Goal: Communication & Community: Answer question/provide support

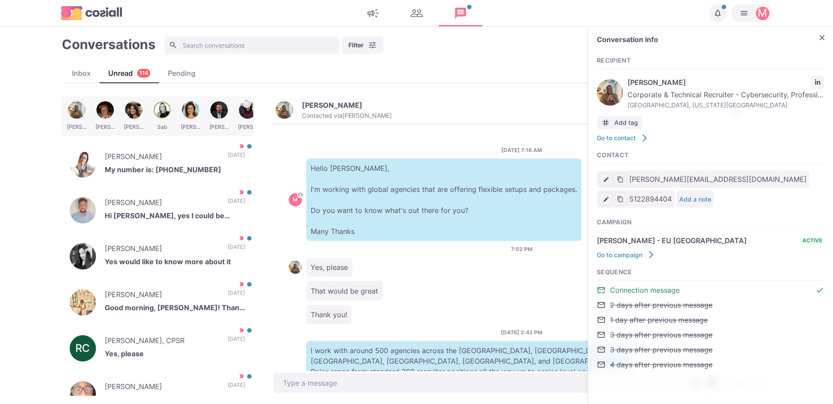
scroll to position [194, 0]
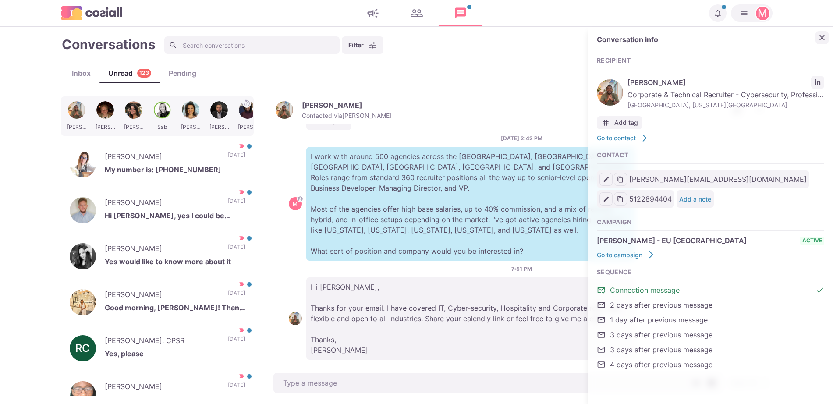
click at [819, 38] on icon "Close" at bounding box center [822, 37] width 9 height 9
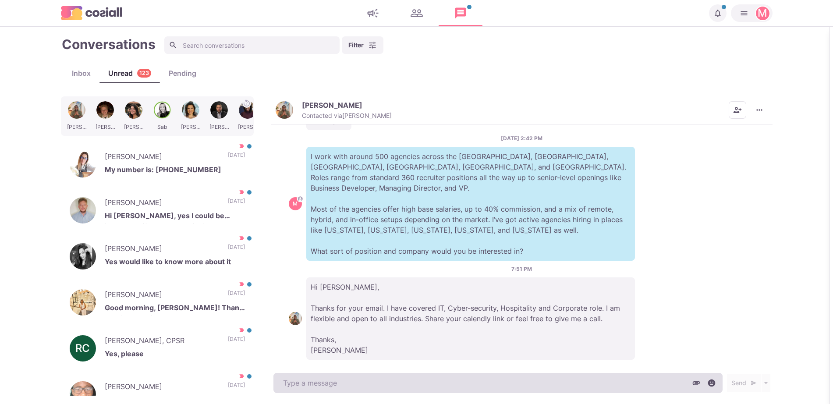
click at [587, 379] on textarea at bounding box center [497, 383] width 449 height 20
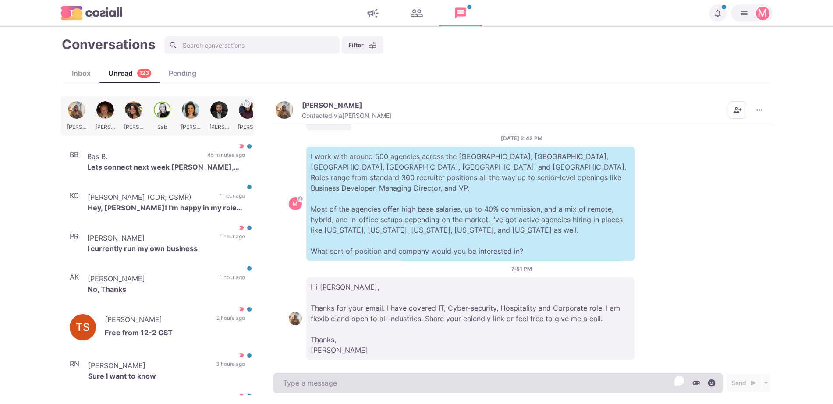
type textarea "x"
type textarea "W"
type textarea "x"
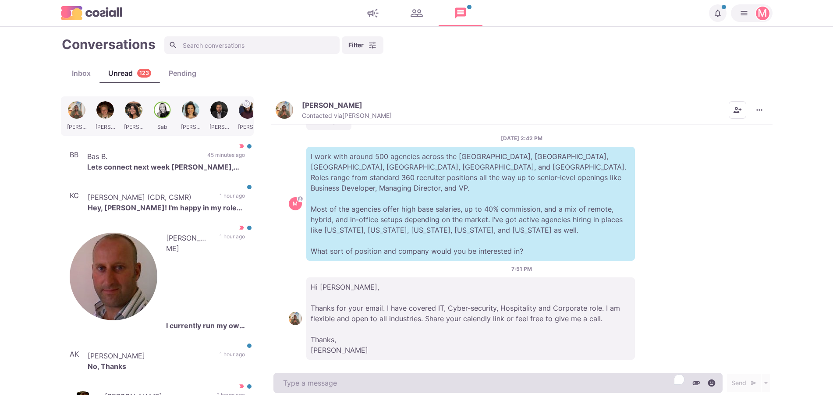
type textarea "H"
type textarea "x"
type textarea "He"
type textarea "x"
type textarea "Hey"
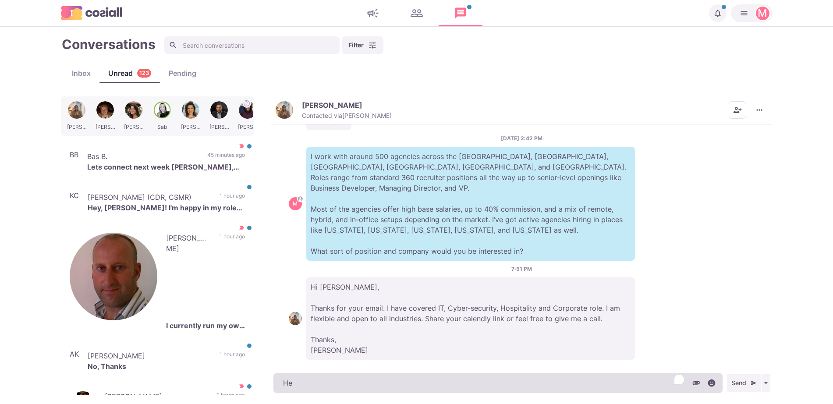
type textarea "x"
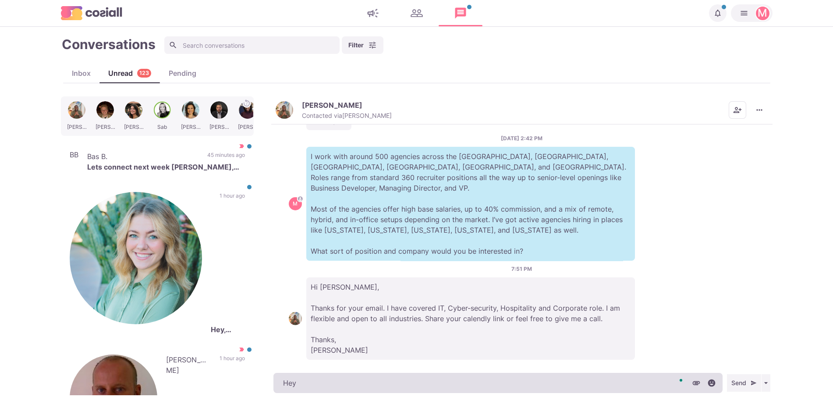
type textarea "Hey"
type textarea "x"
type textarea "Hey I"
type textarea "x"
type textarea "Hey Is"
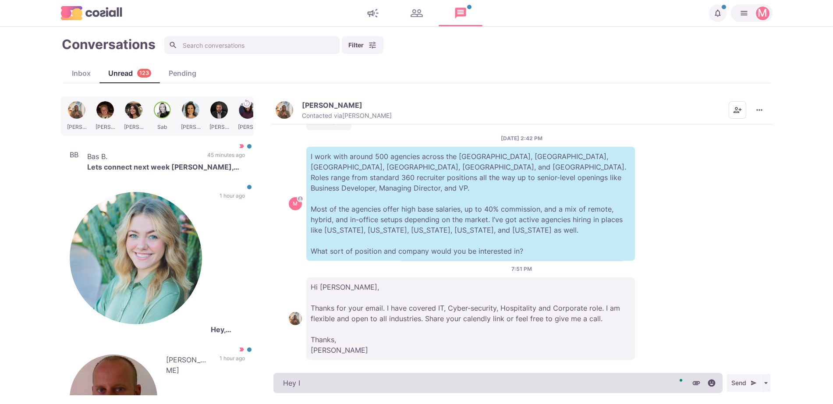
type textarea "x"
type textarea "Hey [PERSON_NAME]"
type textarea "x"
type textarea "Hey [PERSON_NAME]"
type textarea "x"
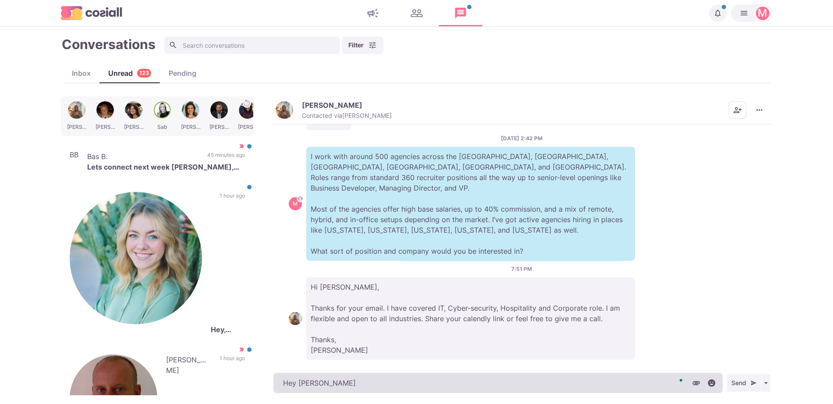
type textarea "Hey [PERSON_NAME]"
type textarea "x"
type textarea "Hey [PERSON_NAME], w"
type textarea "x"
type textarea "Hey [PERSON_NAME], wo"
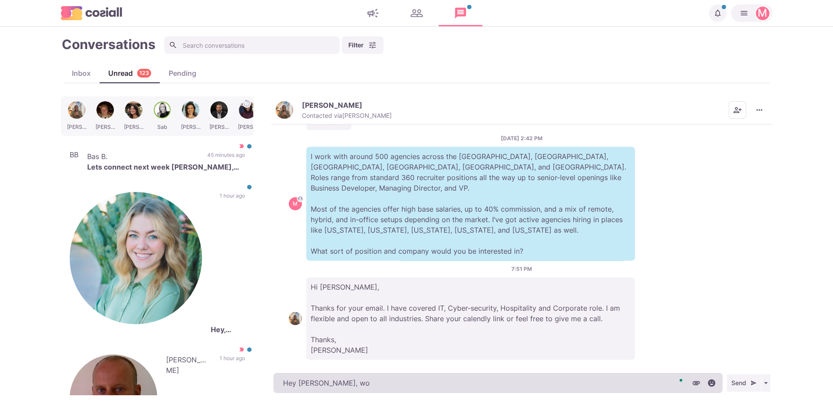
type textarea "x"
type textarea "Hey [PERSON_NAME], wou"
type textarea "x"
type textarea "Hey [PERSON_NAME], woul"
type textarea "x"
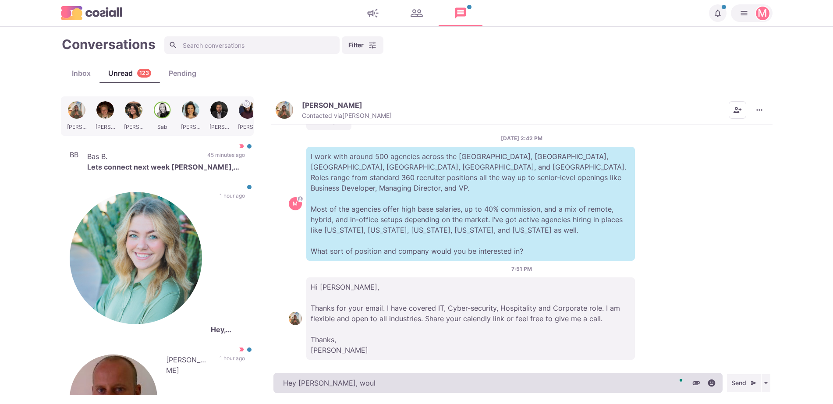
type textarea "Hey [PERSON_NAME], would"
type textarea "x"
type textarea "Hey [PERSON_NAME], would"
type textarea "x"
type textarea "Hey [PERSON_NAME], would you"
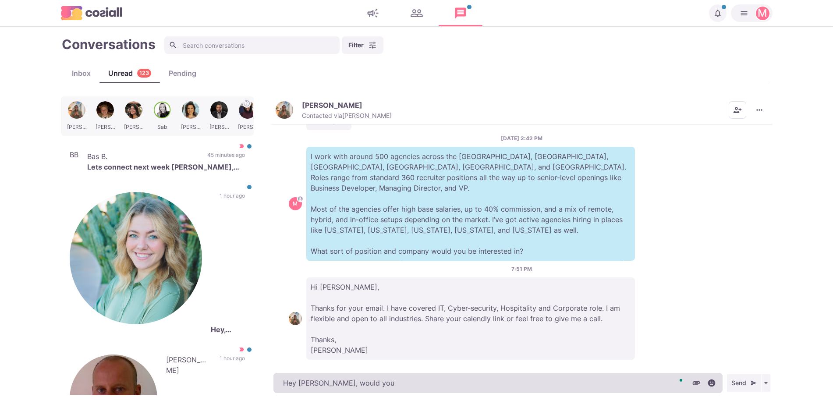
type textarea "x"
type textarea "Hey [PERSON_NAME], would you b"
type textarea "x"
type textarea "Hey [PERSON_NAME], would you be"
type textarea "x"
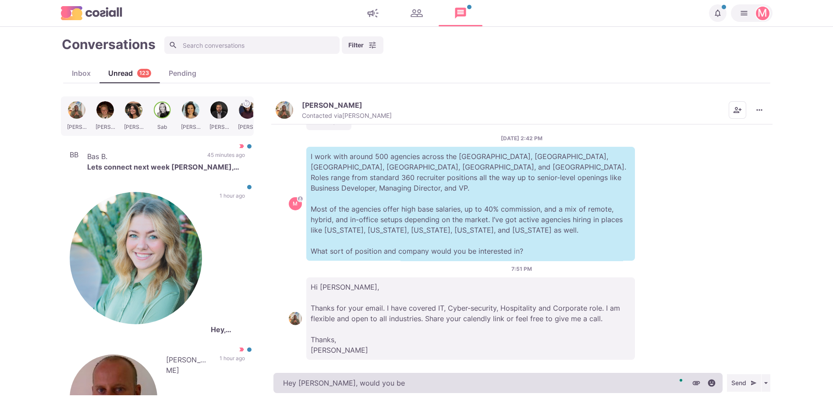
type textarea "Hey [PERSON_NAME], would you be"
type textarea "x"
type textarea "Hey [PERSON_NAME], would you be a"
type textarea "x"
type textarea "Hey [PERSON_NAME], would you be av"
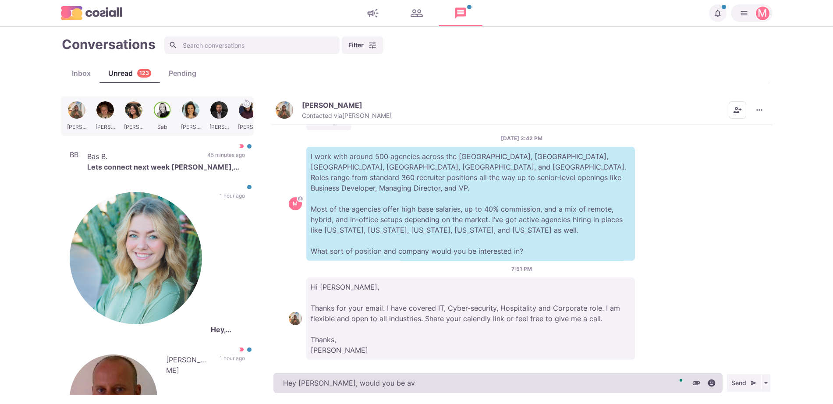
type textarea "x"
type textarea "Hey [PERSON_NAME], would you be ava"
type textarea "x"
type textarea "Hey [PERSON_NAME], would you be avai"
type textarea "x"
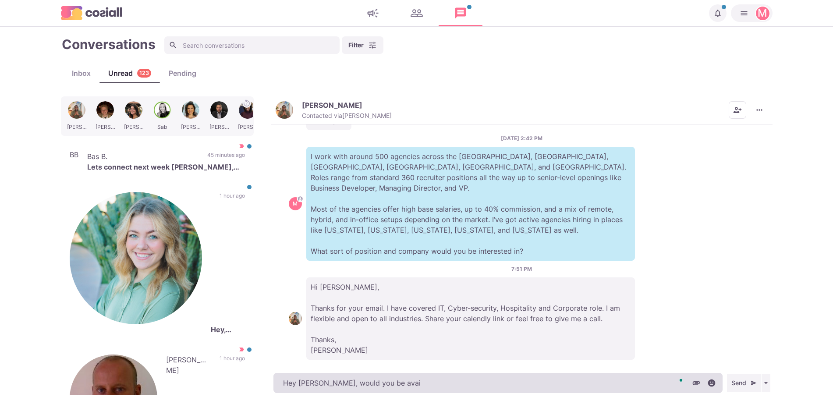
type textarea "Hey [PERSON_NAME], would you be avail"
type textarea "x"
type textarea "Hey [PERSON_NAME], would you be availa"
type textarea "x"
type textarea "Hey [PERSON_NAME], would you be availab"
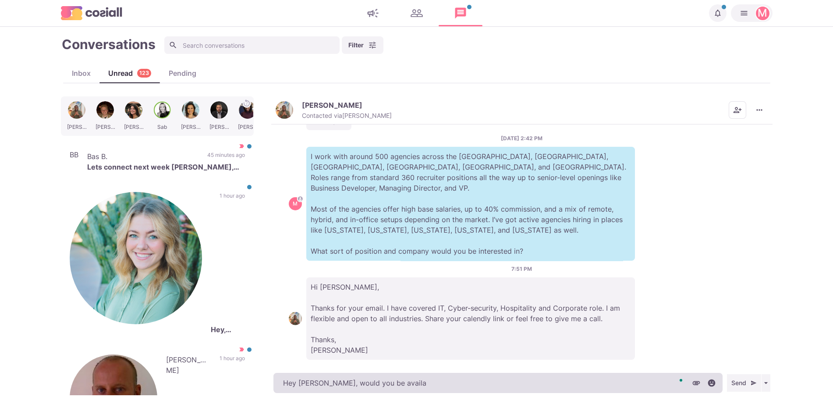
type textarea "x"
type textarea "Hey [PERSON_NAME], would you be availabl"
type textarea "x"
type textarea "Hey [PERSON_NAME], would you be available"
type textarea "x"
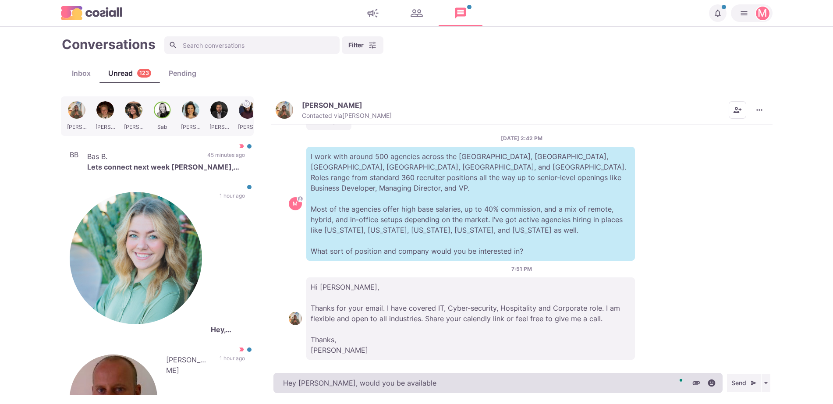
type textarea "Hey [PERSON_NAME], would you be available"
type textarea "x"
type textarea "Hey [PERSON_NAME], would you be available f"
type textarea "x"
type textarea "Hey [PERSON_NAME], would you be available fo"
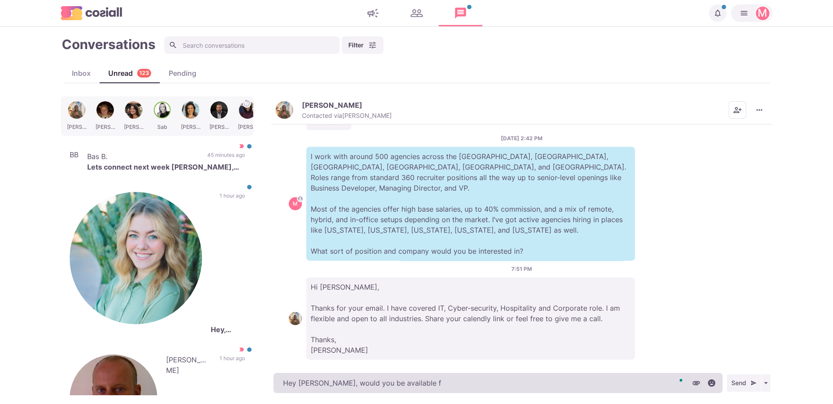
type textarea "x"
type textarea "Hey [PERSON_NAME], would you be available for"
type textarea "x"
type textarea "Hey [PERSON_NAME], would you be available for"
type textarea "x"
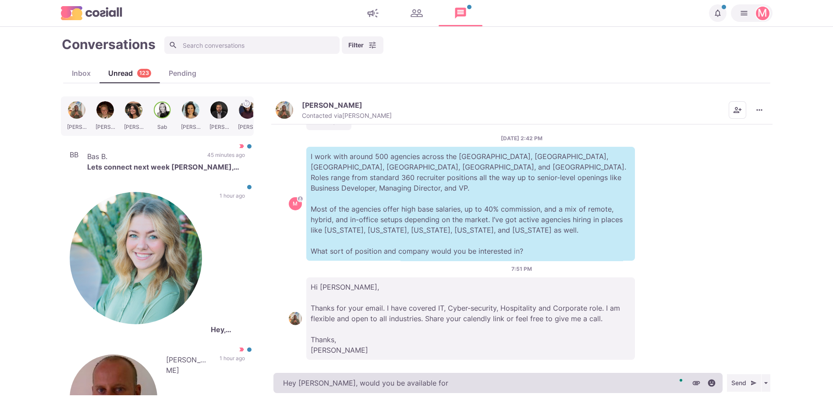
type textarea "Hey [PERSON_NAME], would you be available for a"
type textarea "x"
type textarea "Hey [PERSON_NAME], would you be available for a"
type textarea "x"
type textarea "Hey [PERSON_NAME], would you be available for a q"
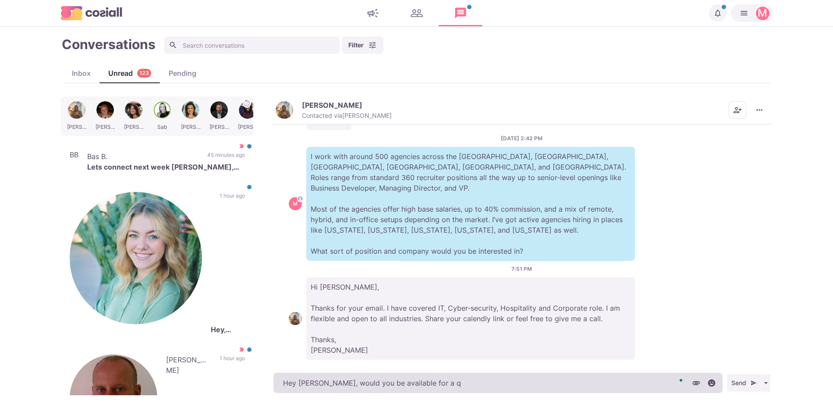
type textarea "x"
type textarea "Hey [PERSON_NAME], would you be available for a qu"
type textarea "x"
type textarea "Hey [PERSON_NAME], would you be available for a qui"
type textarea "x"
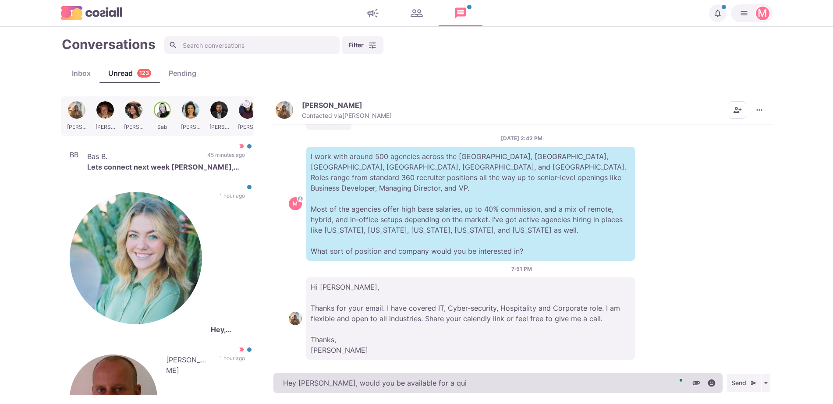
type textarea "Hey [PERSON_NAME], would you be available for a quic"
type textarea "x"
type textarea "Hey [PERSON_NAME], would you be available for a quick"
type textarea "x"
type textarea "Hey [PERSON_NAME], would you be available for a quick"
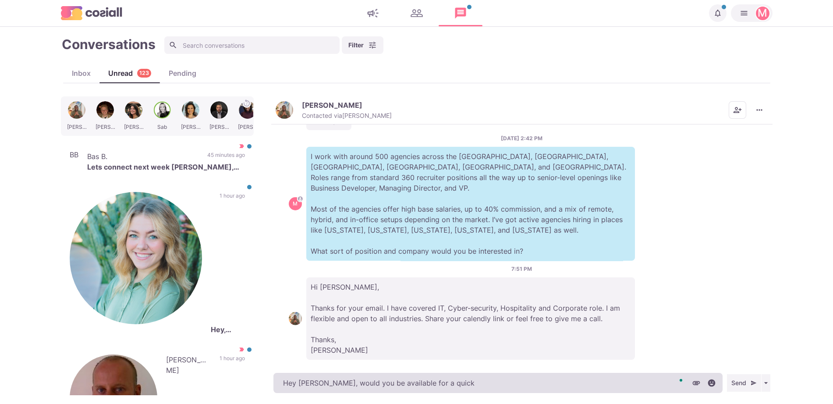
type textarea "x"
type textarea "Hey [PERSON_NAME], would you be available for a quick c"
type textarea "x"
type textarea "Hey [PERSON_NAME], would you be available for a quick ca"
type textarea "x"
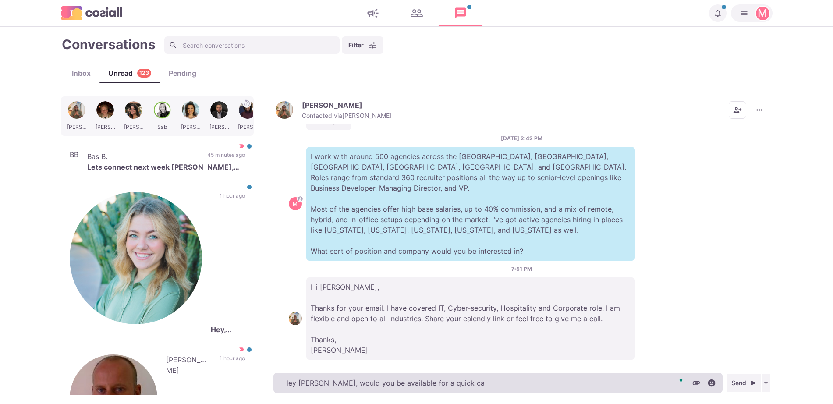
type textarea "Hey [PERSON_NAME], would you be available for a quick cal"
type textarea "x"
type textarea "Hey [PERSON_NAME], would you be available for a quick call"
type textarea "x"
type textarea "Hey [PERSON_NAME], would you be available for a quick call"
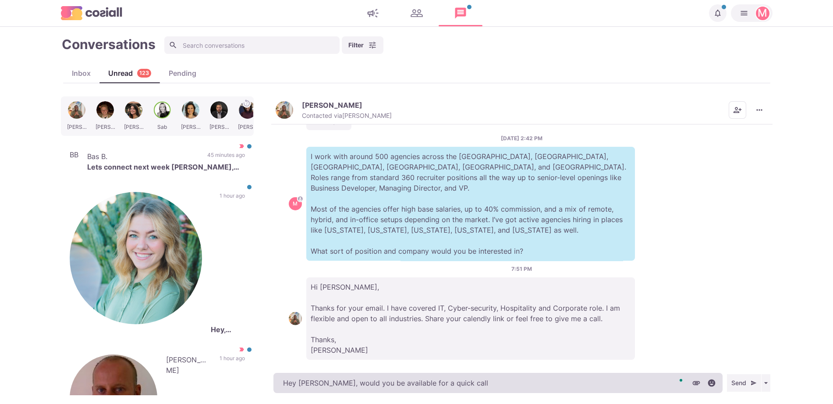
type textarea "x"
type textarea "Hey [PERSON_NAME], would you be available for a quick call t"
type textarea "x"
type textarea "Hey [PERSON_NAME], would you be available for a quick call to"
type textarea "x"
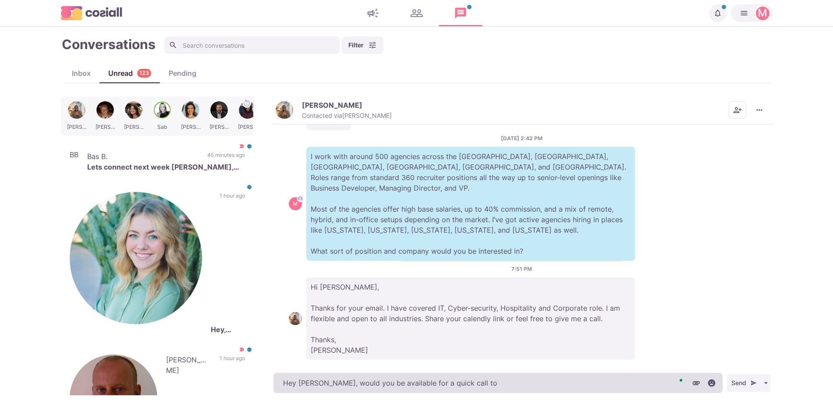
type textarea "Hey [PERSON_NAME], would you be available for a quick call [PERSON_NAME]"
type textarea "x"
type textarea "Hey [PERSON_NAME], would you be available for a quick call toda"
type textarea "x"
type textarea "Hey [PERSON_NAME], would you be available for a quick call [DATE]"
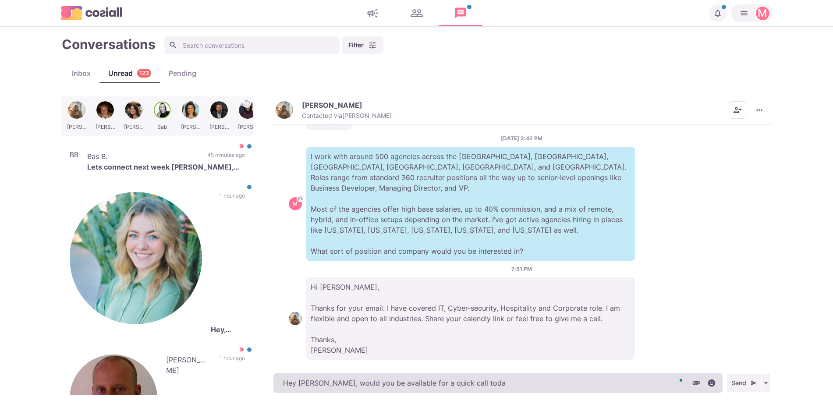
type textarea "x"
type textarea "Hey [PERSON_NAME], would you be available for a quick call [DATE]?"
type textarea "x"
type textarea "Hey [PERSON_NAME], would you be available for a quick call [DATE]?"
type textarea "x"
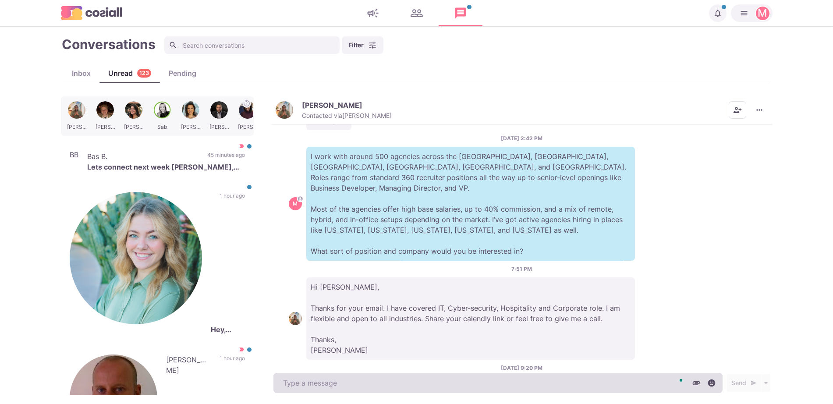
scroll to position [230, 0]
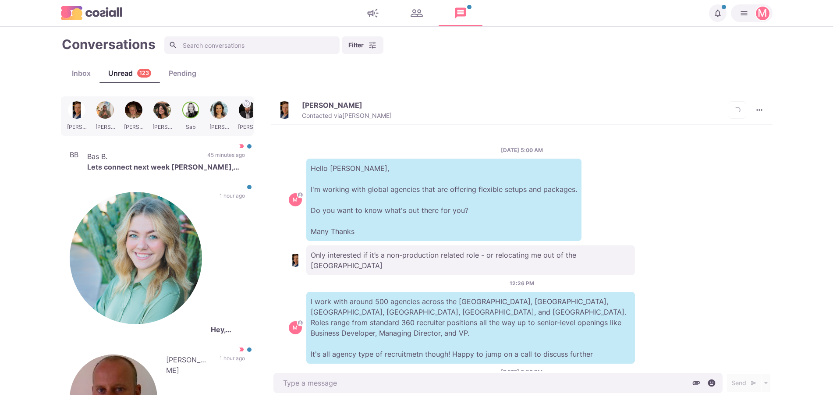
scroll to position [542, 0]
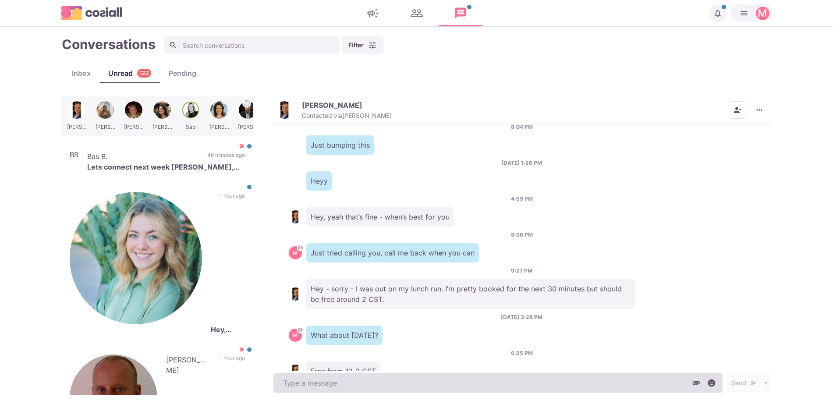
click at [350, 381] on textarea at bounding box center [497, 383] width 449 height 20
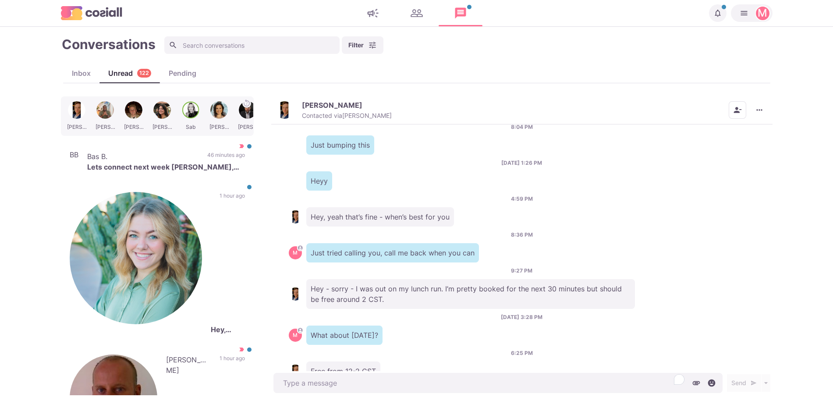
drag, startPoint x: 284, startPoint y: 86, endPoint x: 286, endPoint y: 114, distance: 27.3
click at [284, 92] on div "Conversations Filter Status Campaign Contact Mark conversations as important wh…" at bounding box center [417, 215] width 712 height 360
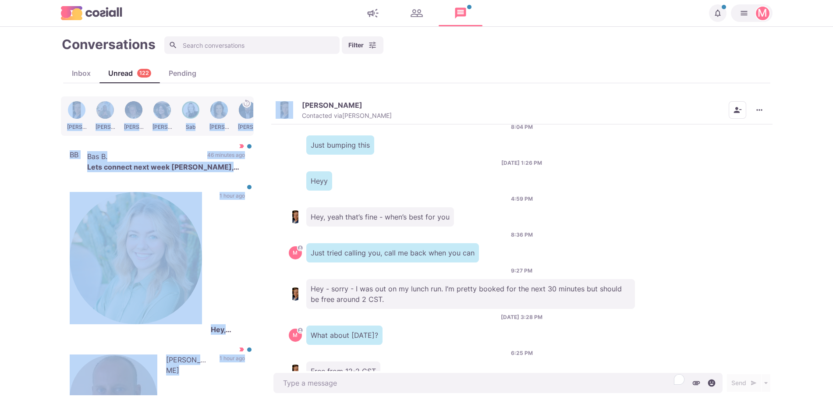
click at [286, 114] on img "button" at bounding box center [285, 110] width 18 height 18
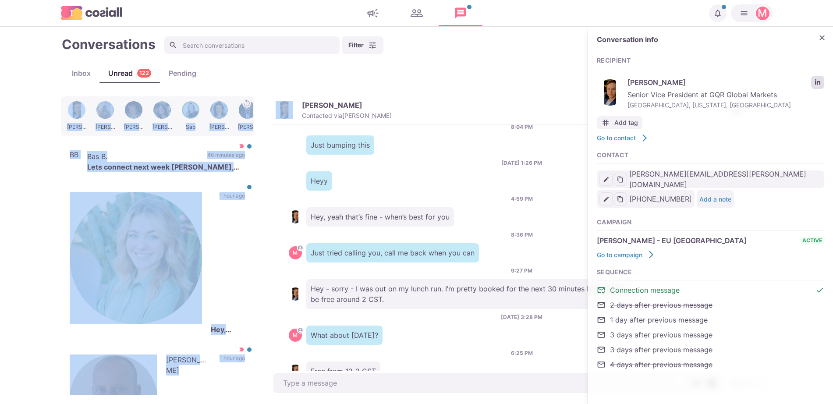
click at [817, 81] on icon "LinkedIn profile link" at bounding box center [818, 82] width 6 height 6
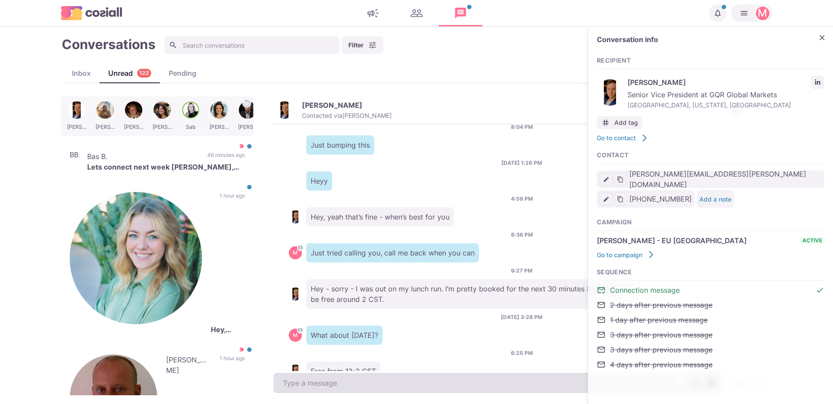
drag, startPoint x: 353, startPoint y: 369, endPoint x: 352, endPoint y: 377, distance: 8.0
click at [353, 373] on div "[PERSON_NAME] Contacted via [PERSON_NAME] Mark as Unread Mark as Not Important …" at bounding box center [521, 245] width 501 height 299
click at [350, 387] on textarea "To enrich screen reader interactions, please activate Accessibility in Grammarl…" at bounding box center [497, 383] width 449 height 20
type textarea "x"
type textarea "S"
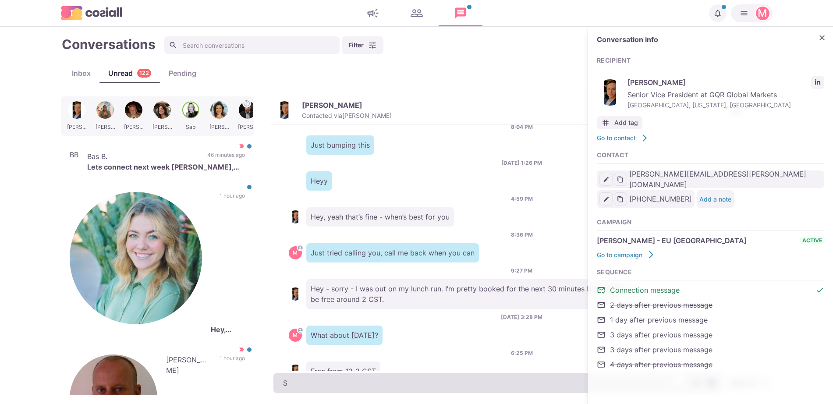
type textarea "x"
type textarea "Sor"
type textarea "x"
type textarea "Sorr"
type textarea "x"
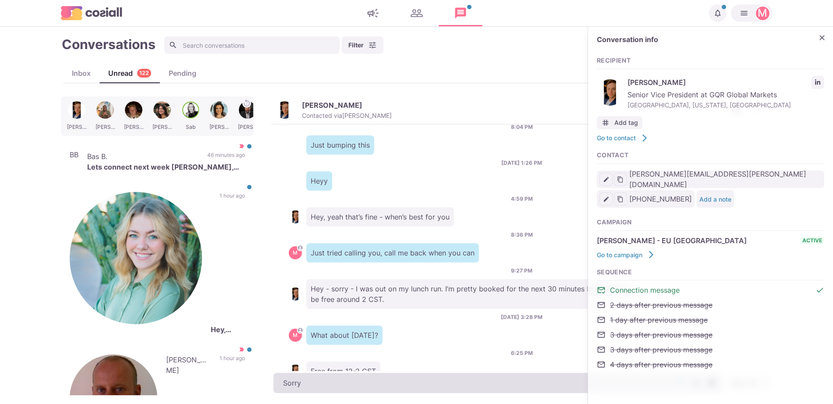
type textarea "Sorry"
type textarea "x"
type textarea "Sorry T"
type textarea "x"
type textarea "Sorry [PERSON_NAME]"
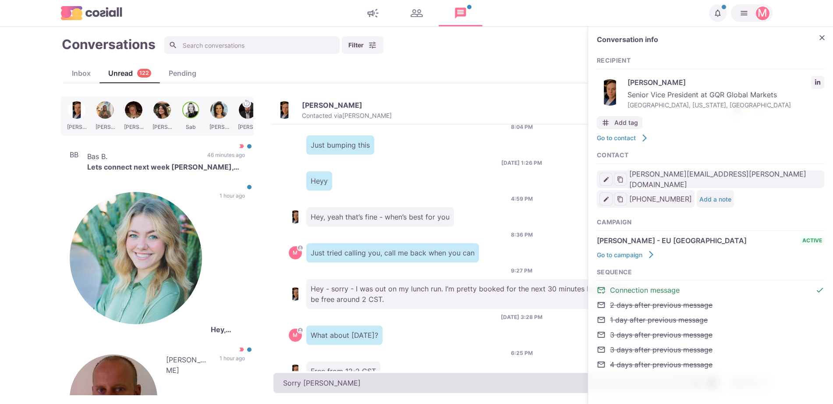
type textarea "x"
type textarea "Sorry [PERSON_NAME]"
type textarea "x"
type textarea "Sorry [PERSON_NAME]"
type textarea "x"
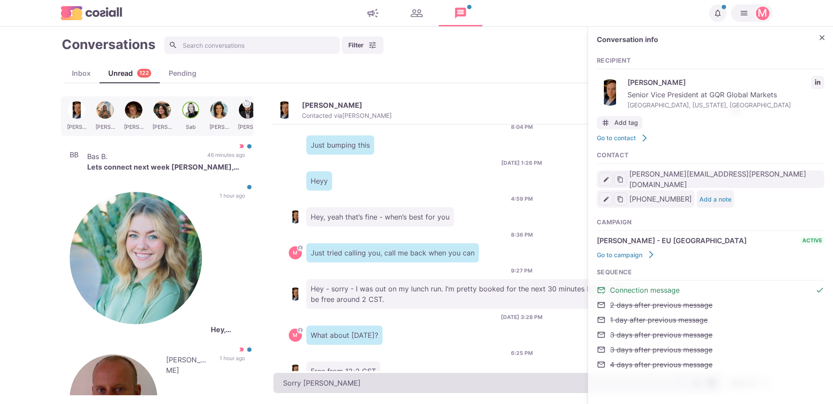
type textarea "Sorry [PERSON_NAME]"
type textarea "x"
type textarea "Sorry [PERSON_NAME],"
type textarea "x"
type textarea "Sorry [PERSON_NAME],"
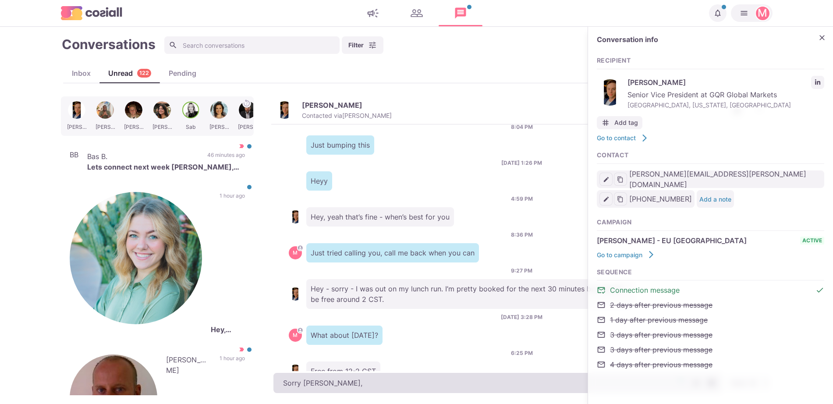
type textarea "x"
type textarea "Sorry [PERSON_NAME], I"
type textarea "x"
type textarea "Sorry [PERSON_NAME], I"
type textarea "x"
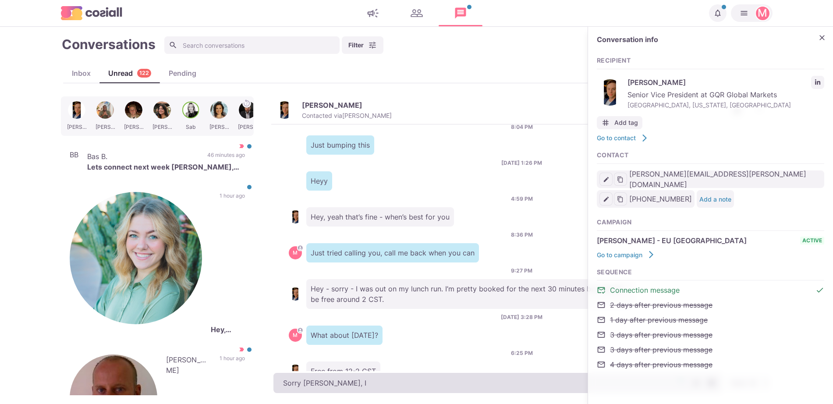
type textarea "Sorry [PERSON_NAME], I w"
type textarea "x"
type textarea "Sorry [PERSON_NAME], I [GEOGRAPHIC_DATA]"
type textarea "x"
type textarea "Sorry [PERSON_NAME], I was"
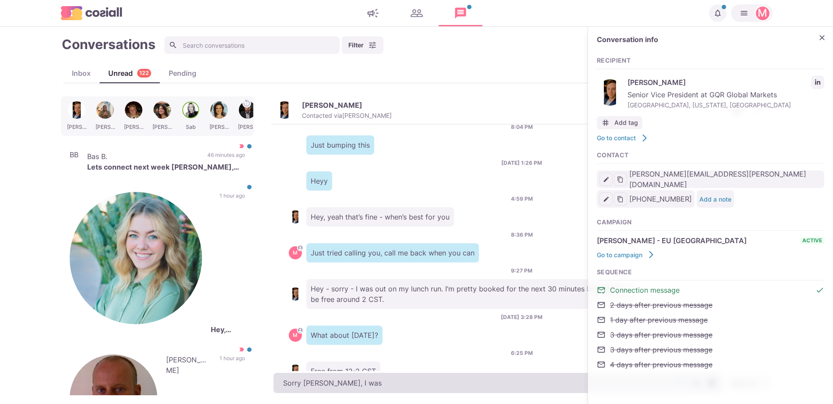
type textarea "x"
type textarea "Sorry [PERSON_NAME], I was s"
type textarea "x"
type textarea "Sorry [PERSON_NAME], I was st"
type textarea "x"
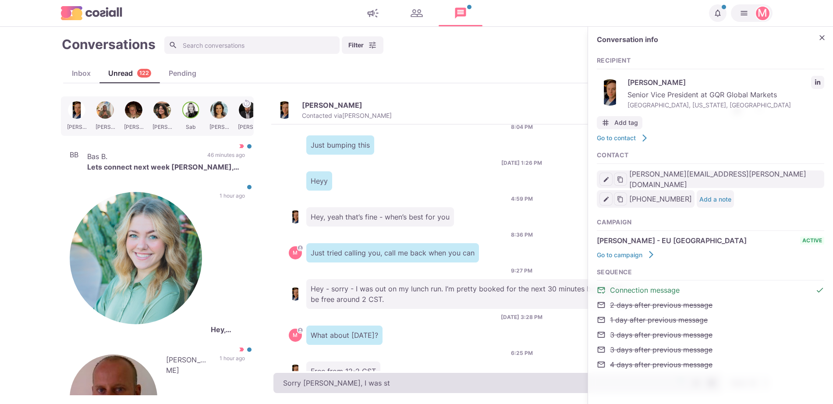
type textarea "Sorry [PERSON_NAME], I was stu"
type textarea "x"
type textarea "Sorry [PERSON_NAME], I was stuc"
type textarea "x"
type textarea "Sorry [PERSON_NAME], I was stuck"
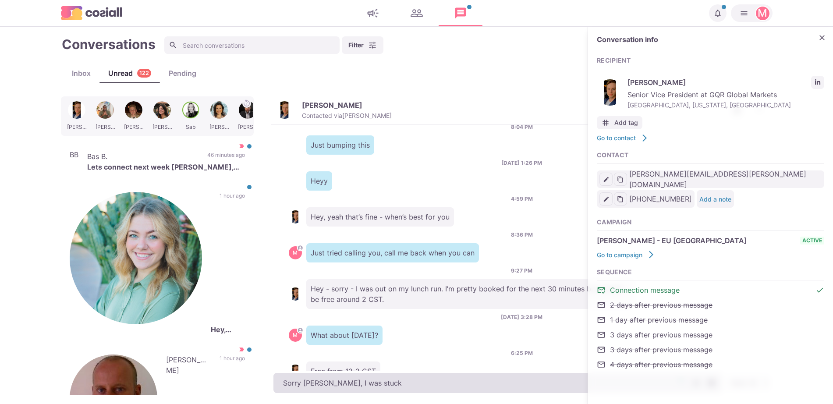
type textarea "x"
type textarea "Sorry [PERSON_NAME], I was stuck i"
type textarea "x"
type textarea "Sorry [PERSON_NAME], I was stuck in"
type textarea "x"
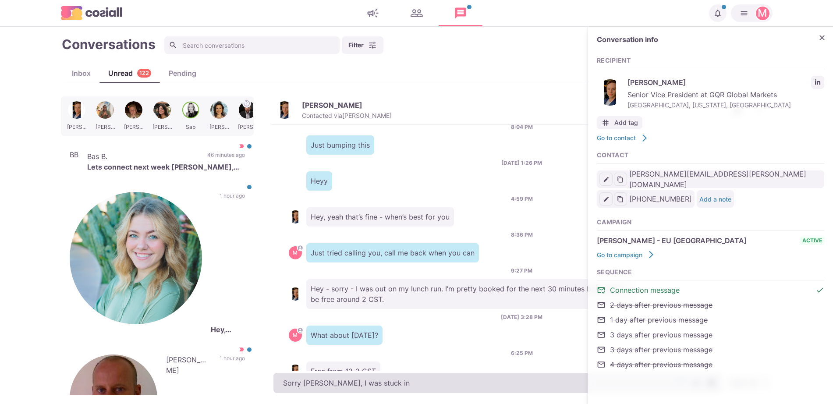
type textarea "Sorry [PERSON_NAME], I was stuck in t"
type textarea "x"
type textarea "Sorry [PERSON_NAME], I was stuck in tr"
type textarea "x"
type textarea "Sorry [PERSON_NAME], I was stuck in tra"
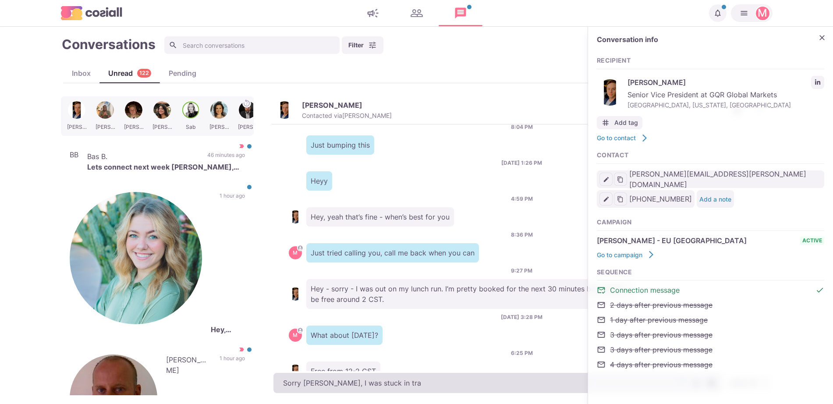
type textarea "x"
type textarea "Sorry [PERSON_NAME], I was stuck in tr"
type textarea "x"
type textarea "Sorry [PERSON_NAME], I was stuck in t"
type textarea "x"
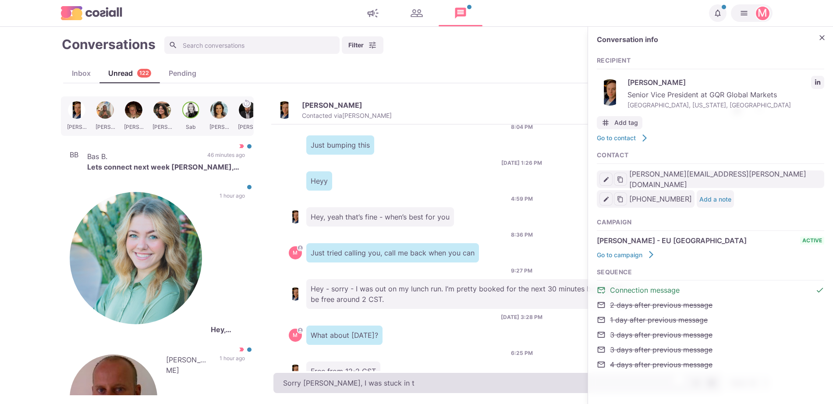
type textarea "Sorry [PERSON_NAME], I was stuck in"
type textarea "x"
type textarea "Sorry [PERSON_NAME], I was stuck in"
type textarea "x"
type textarea "Sorry [PERSON_NAME], I was stuck i"
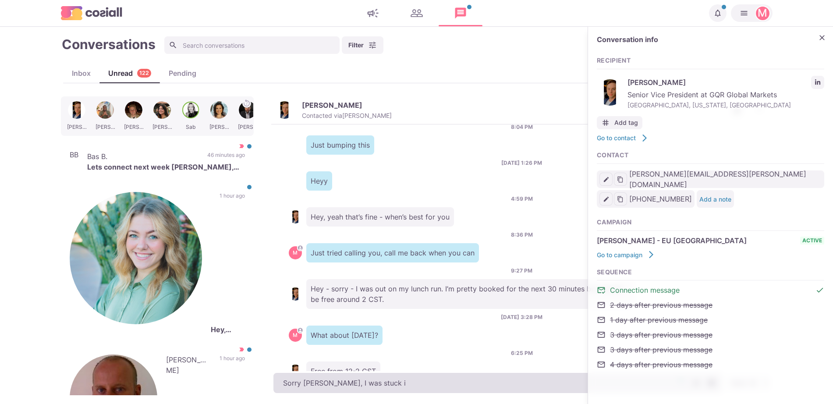
type textarea "x"
type textarea "Sorry [PERSON_NAME], I was stuck"
type textarea "x"
type textarea "Sorry [PERSON_NAME], I was stuck"
type textarea "x"
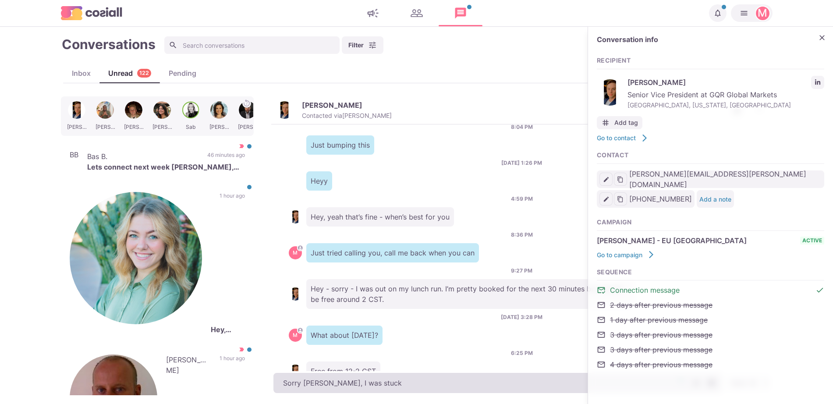
type textarea "Sorry [PERSON_NAME], I was stuc"
type textarea "x"
type textarea "Sorry [PERSON_NAME], I was stu"
type textarea "x"
type textarea "Sorry [PERSON_NAME], I was st"
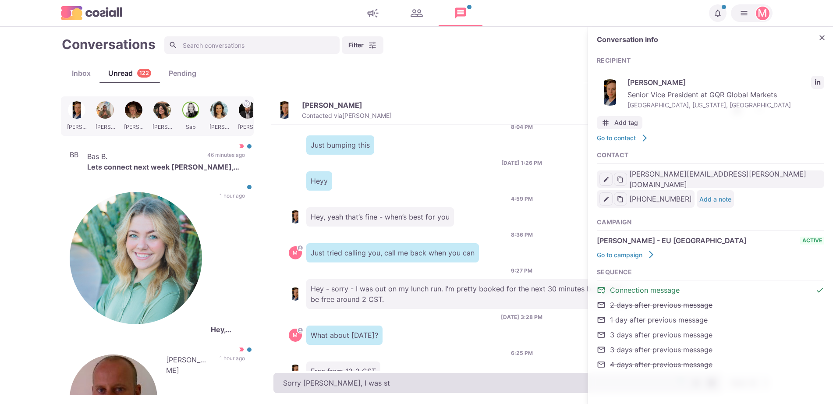
type textarea "x"
type textarea "Sorry [PERSON_NAME], I was s"
type textarea "x"
type textarea "Sorry [PERSON_NAME], I was"
type textarea "x"
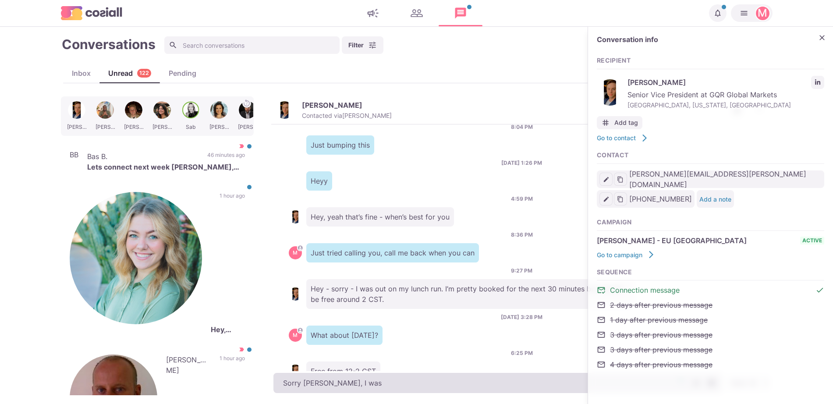
type textarea "Sorry [PERSON_NAME], I was"
type textarea "x"
type textarea "Sorry [PERSON_NAME], I [GEOGRAPHIC_DATA]"
type textarea "x"
type textarea "Sorry [PERSON_NAME], I w"
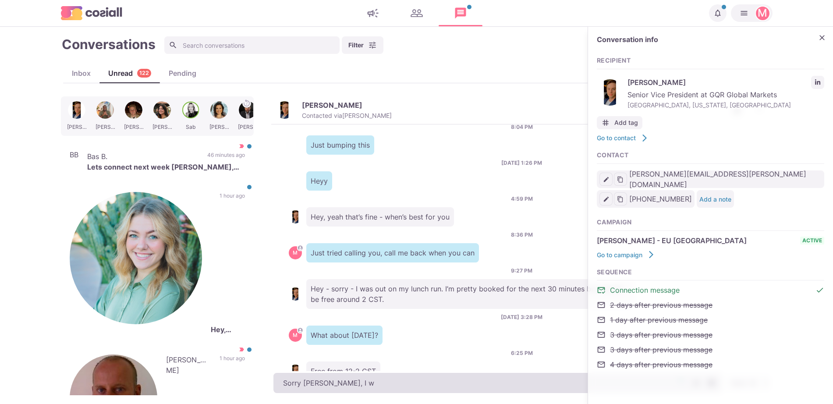
type textarea "x"
type textarea "Sorry [PERSON_NAME], I"
type textarea "x"
type textarea "Sorry [PERSON_NAME], I"
type textarea "x"
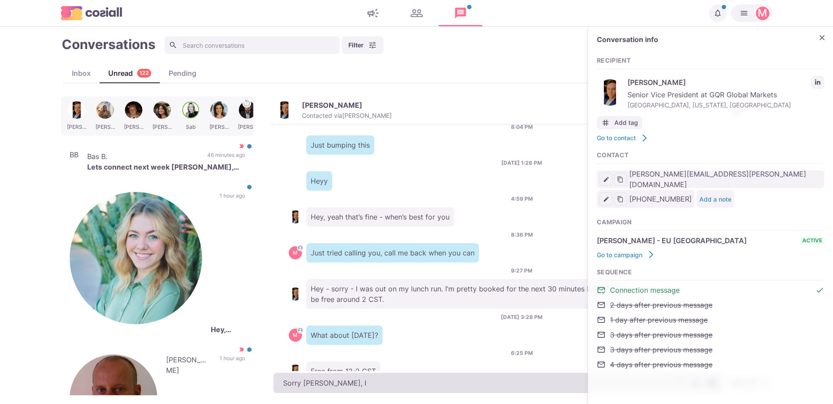
type textarea "Sorry [PERSON_NAME],"
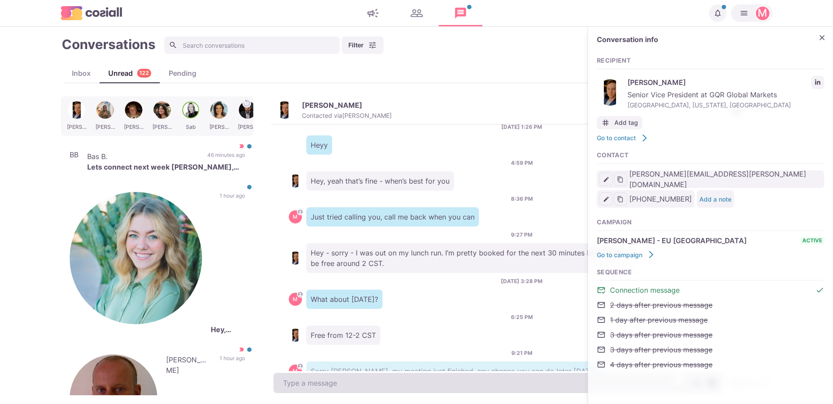
scroll to position [602, 0]
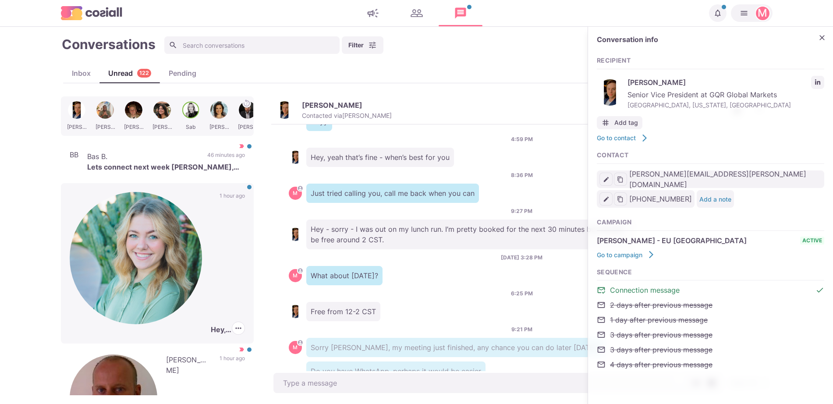
click at [211, 208] on p "[PERSON_NAME] (CDR, CSMR)" at bounding box center [211, 258] width 0 height 132
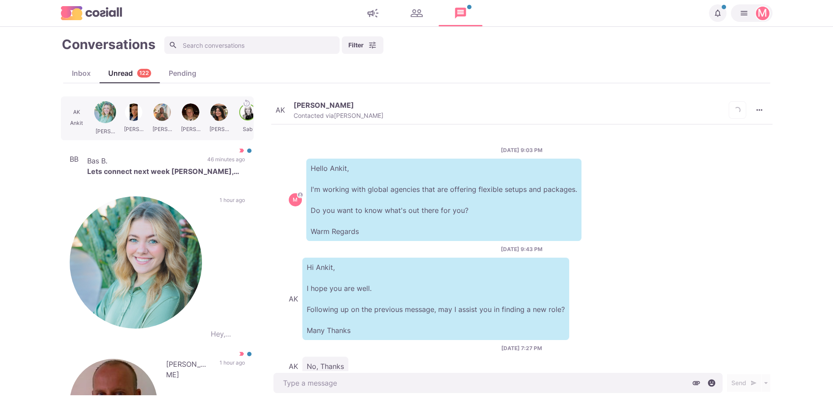
scroll to position [27, 0]
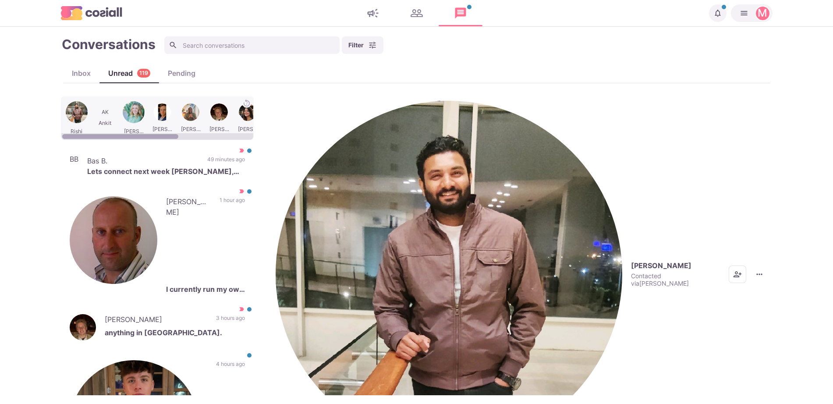
click at [160, 107] on div at bounding box center [162, 118] width 26 height 34
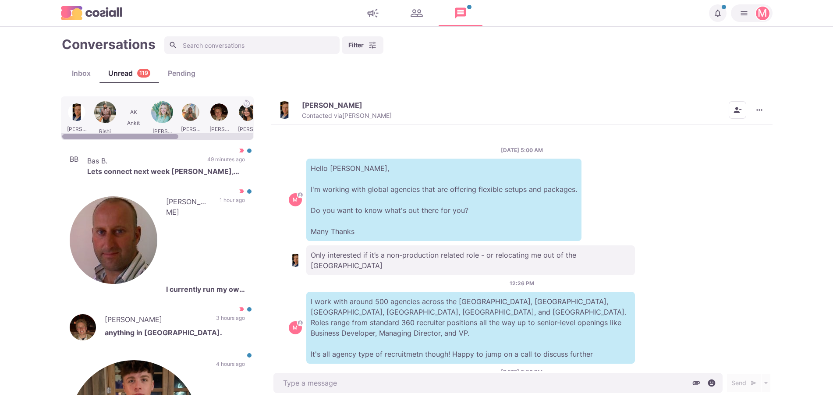
scroll to position [602, 0]
